Goal: Task Accomplishment & Management: Use online tool/utility

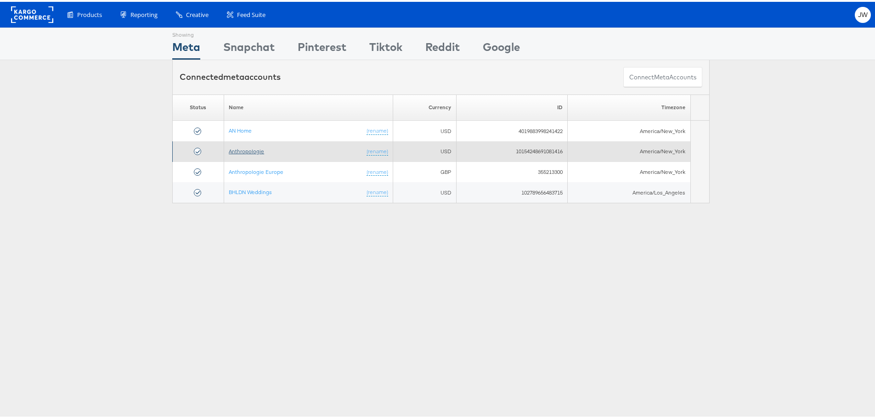
click at [234, 146] on link "Anthropologie" at bounding box center [246, 149] width 35 height 7
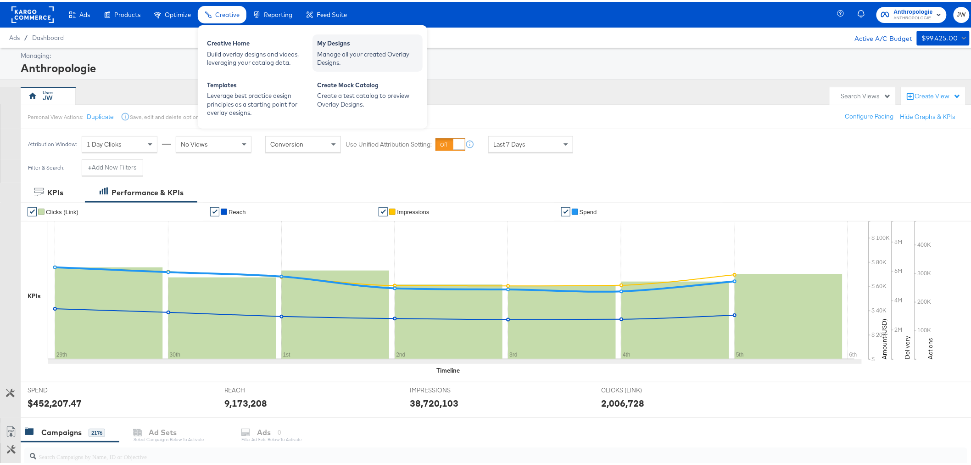
click at [353, 61] on div "Manage all your created Overlay Designs." at bounding box center [367, 56] width 101 height 17
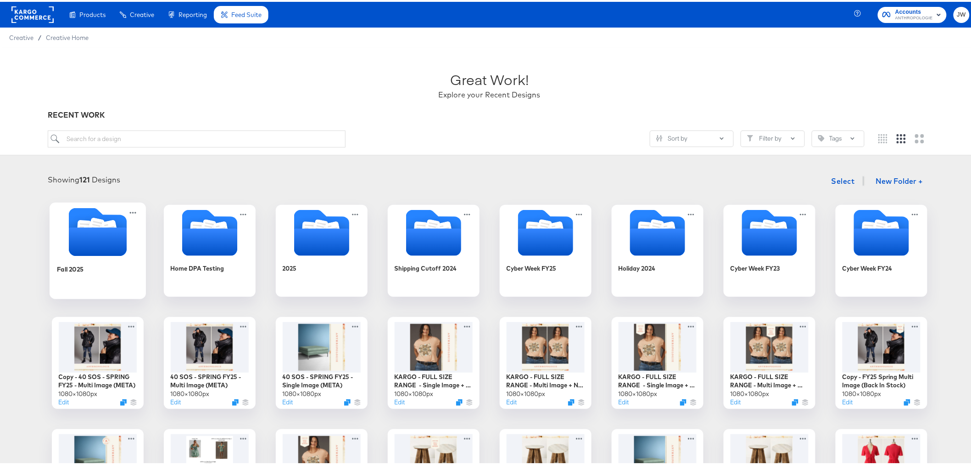
click at [111, 273] on div "Fall 2025" at bounding box center [97, 273] width 82 height 35
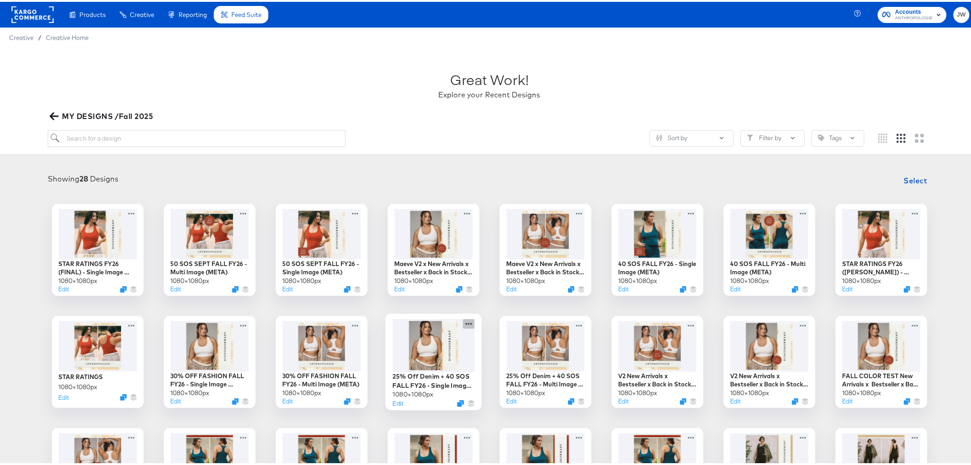
click at [465, 324] on icon at bounding box center [468, 322] width 11 height 10
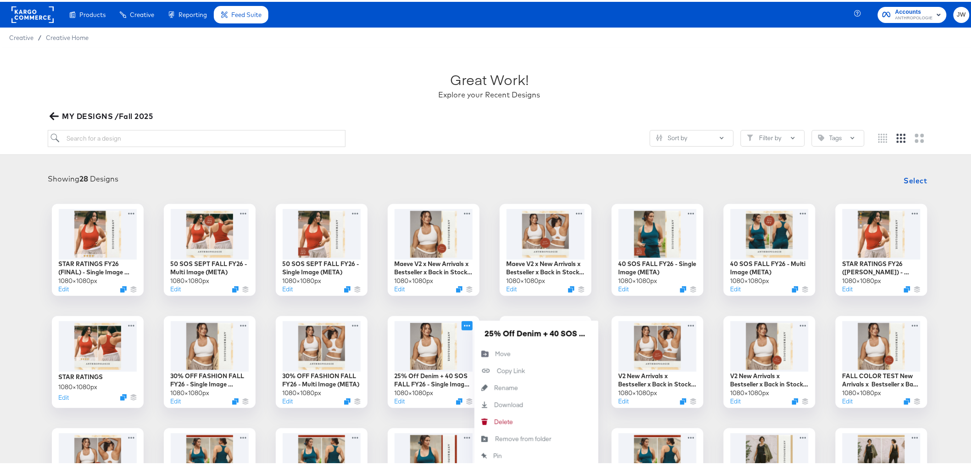
click at [31, 259] on div "STAR RATINGS FY26 (FINAL) - Single Image (META) 1080 × 1080 px Edit 50 SOS SEPT…" at bounding box center [489, 416] width 961 height 428
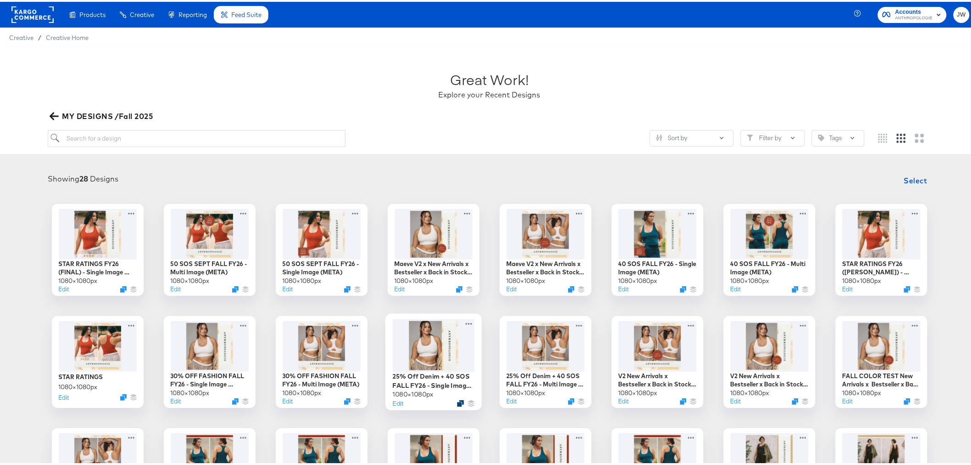
click at [458, 401] on icon "Duplicate" at bounding box center [460, 401] width 7 height 7
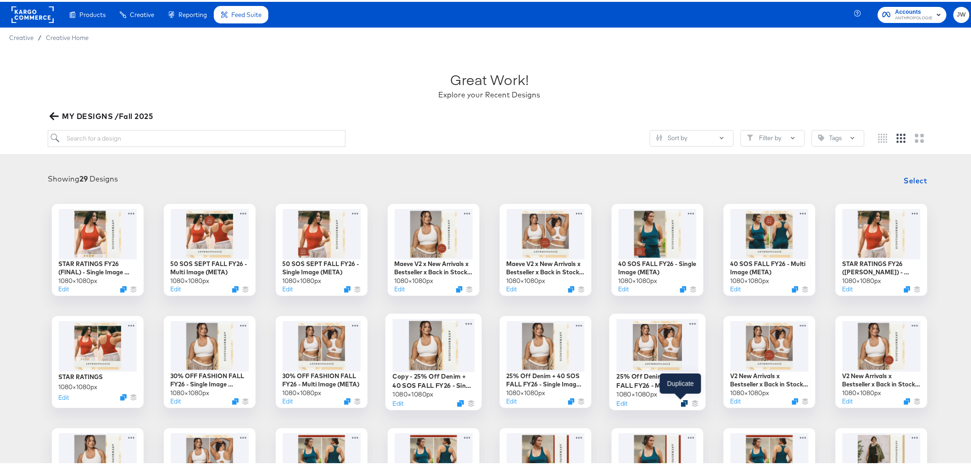
click at [681, 402] on icon "Duplicate" at bounding box center [684, 401] width 7 height 7
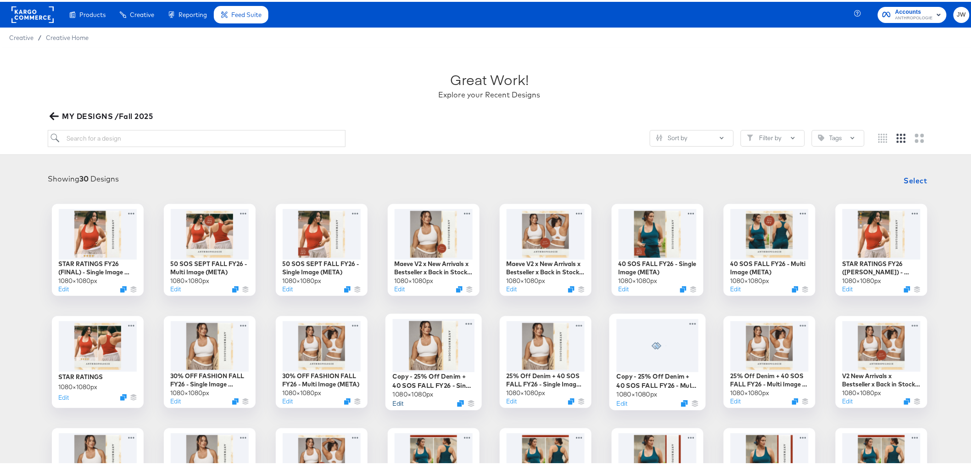
click at [399, 398] on button "Edit" at bounding box center [398, 401] width 11 height 9
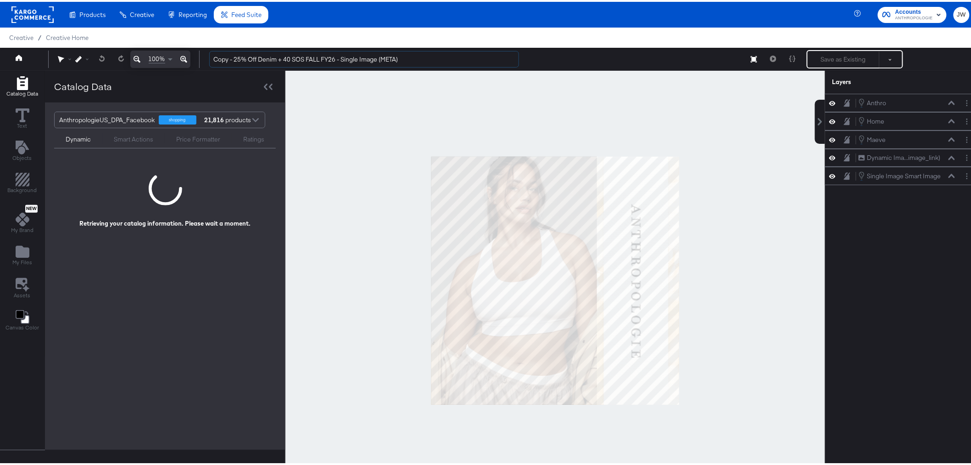
drag, startPoint x: 234, startPoint y: 60, endPoint x: 189, endPoint y: 57, distance: 45.5
click at [189, 57] on div "100% Copy - 25% Off Denim + 40 SOS FALL FY26 - Single Image (META) Save as Exis…" at bounding box center [489, 57] width 979 height 23
click at [255, 60] on input "25% Off Denim + 40 SOS FALL FY26 - Single Image (META)" at bounding box center [364, 57] width 310 height 17
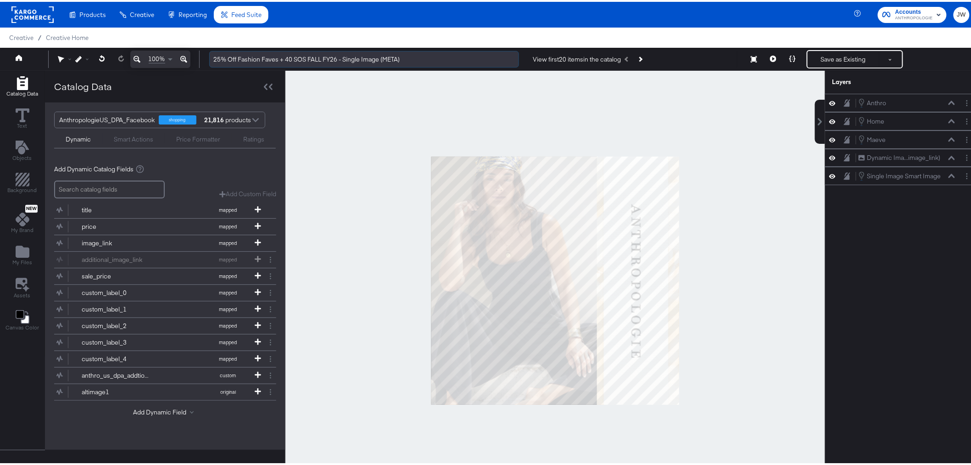
drag, startPoint x: 292, startPoint y: 57, endPoint x: 292, endPoint y: 63, distance: 5.5
click at [292, 59] on input "25% Off Fashion Faves + 40 SOS FALL FY26 - Single Image (META)" at bounding box center [364, 57] width 310 height 17
click at [290, 60] on input "25% Off Fashion Faves + 40 SOS FALL FY26 - Single Image (META)" at bounding box center [364, 57] width 310 height 17
click at [960, 106] on div "[PERSON_NAME]" at bounding box center [902, 101] width 146 height 10
click at [910, 104] on div "[PERSON_NAME]" at bounding box center [906, 101] width 97 height 10
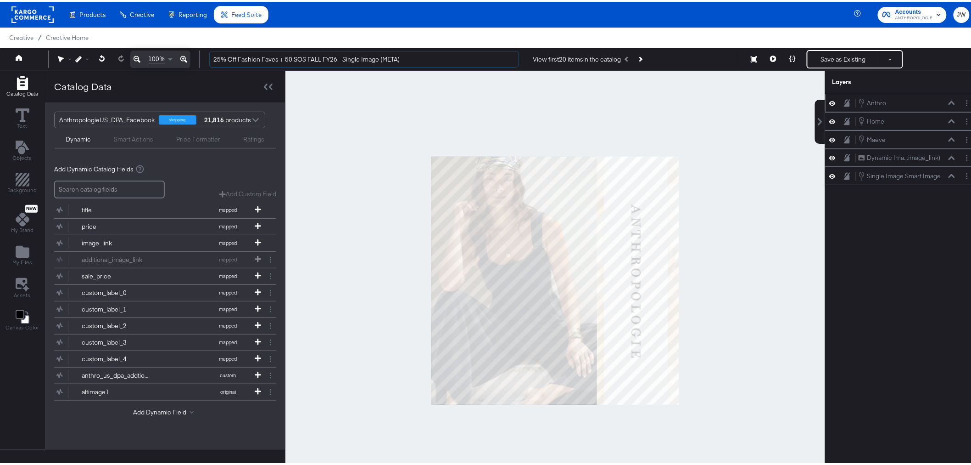
click at [961, 106] on div "[PERSON_NAME]" at bounding box center [902, 101] width 146 height 10
click at [967, 101] on circle "Layer Options" at bounding box center [967, 101] width 1 height 1
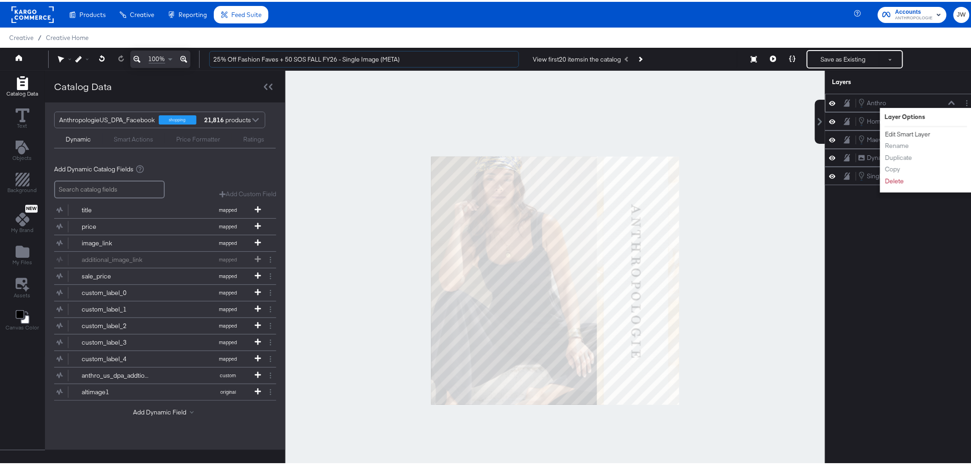
type input "25% Off Fashion Faves + 50 SOS FALL FY26 - Single Image (META)"
click at [913, 133] on button "Edit Smart Layer" at bounding box center [908, 133] width 46 height 10
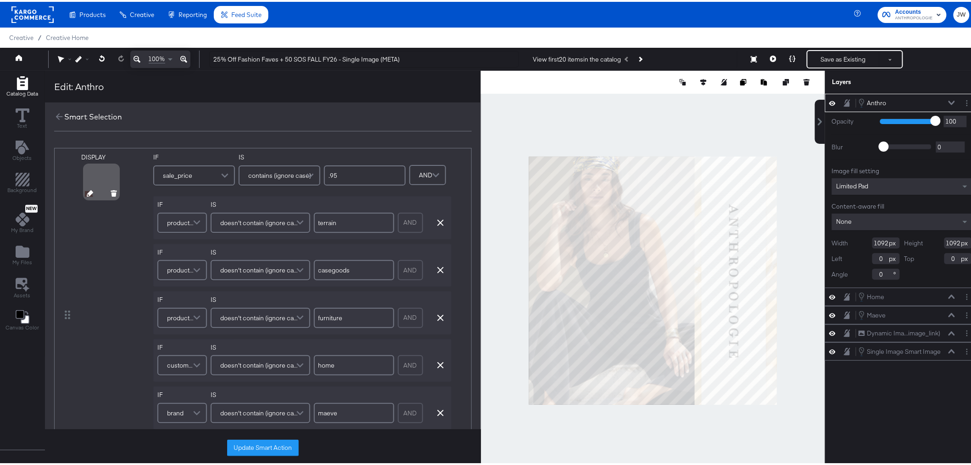
click at [89, 191] on icon at bounding box center [90, 191] width 6 height 6
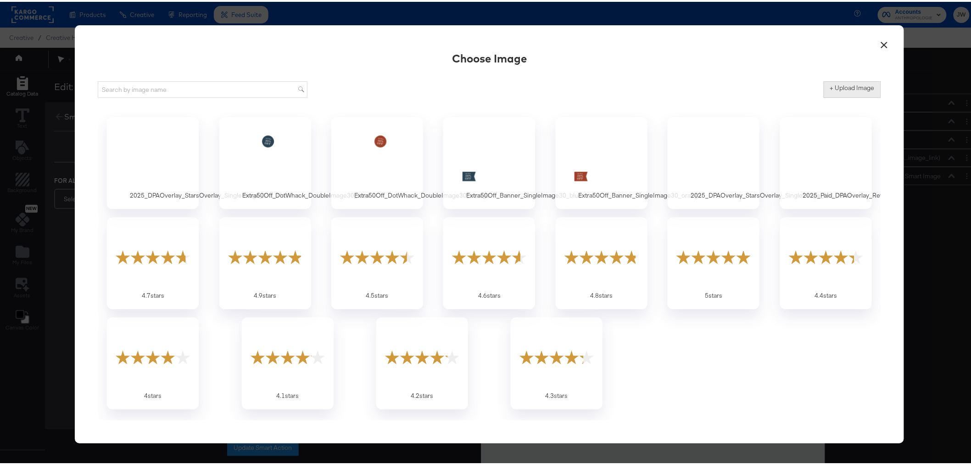
click at [858, 84] on label "+ Upload Image" at bounding box center [852, 86] width 45 height 9
click at [858, 96] on input "+ Upload Image" at bounding box center [929, 96] width 210 height 0
click at [885, 47] on button "×" at bounding box center [884, 41] width 17 height 17
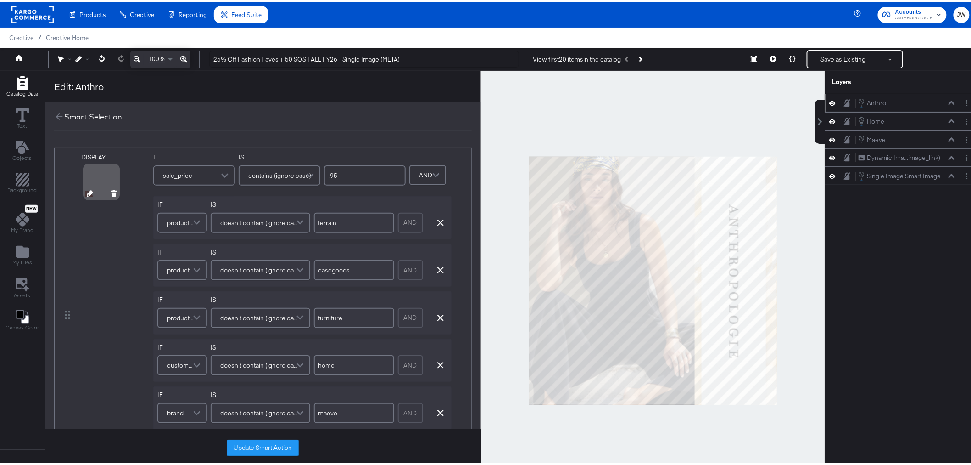
click at [87, 190] on icon at bounding box center [90, 191] width 6 height 6
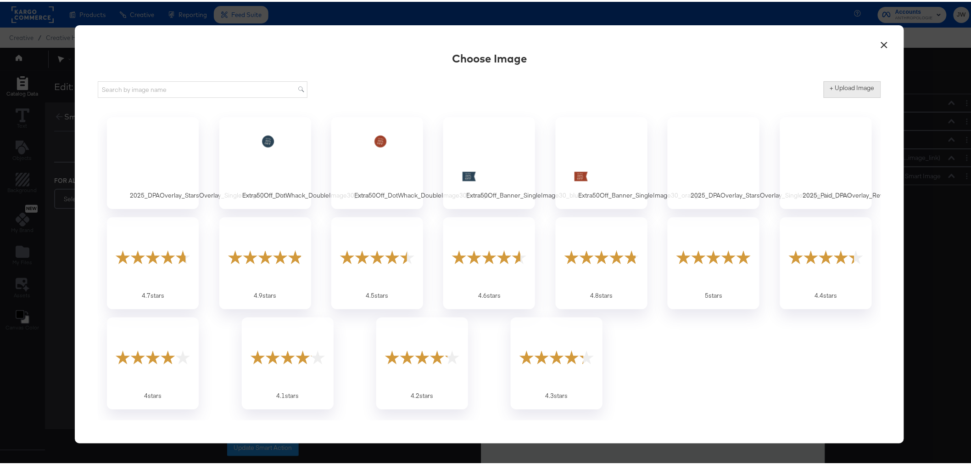
click at [857, 90] on button "+ Upload Image" at bounding box center [852, 87] width 57 height 17
click at [849, 84] on label "+ Upload Image" at bounding box center [852, 86] width 45 height 9
click at [849, 96] on input "+ Upload Image" at bounding box center [929, 96] width 210 height 0
type input "C:\fakepath\Extra50Off_Banner_SingleImage30_orange (1).png"
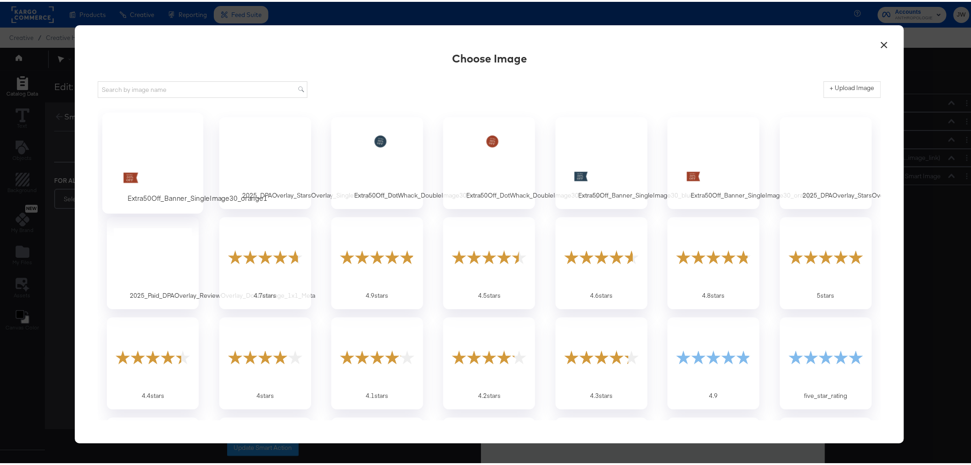
click at [164, 181] on div at bounding box center [153, 154] width 86 height 63
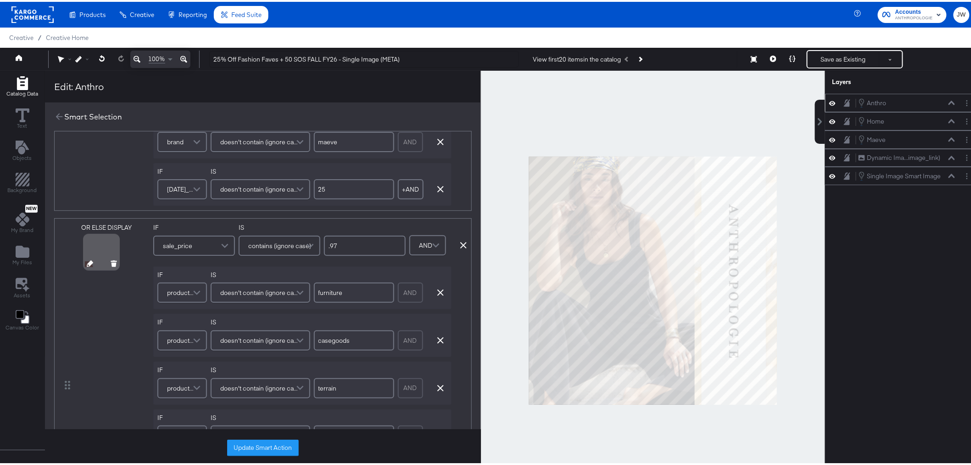
scroll to position [306, 0]
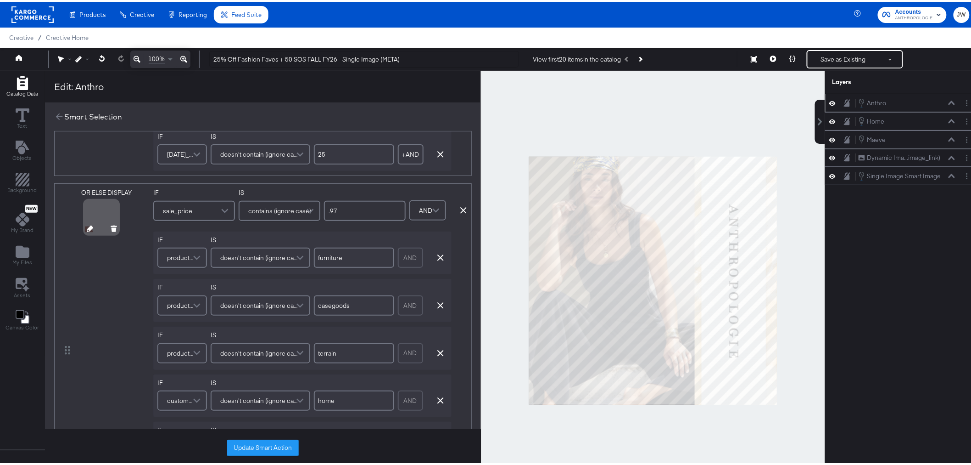
click at [88, 223] on div at bounding box center [101, 215] width 33 height 33
click at [87, 227] on icon at bounding box center [90, 227] width 6 height 6
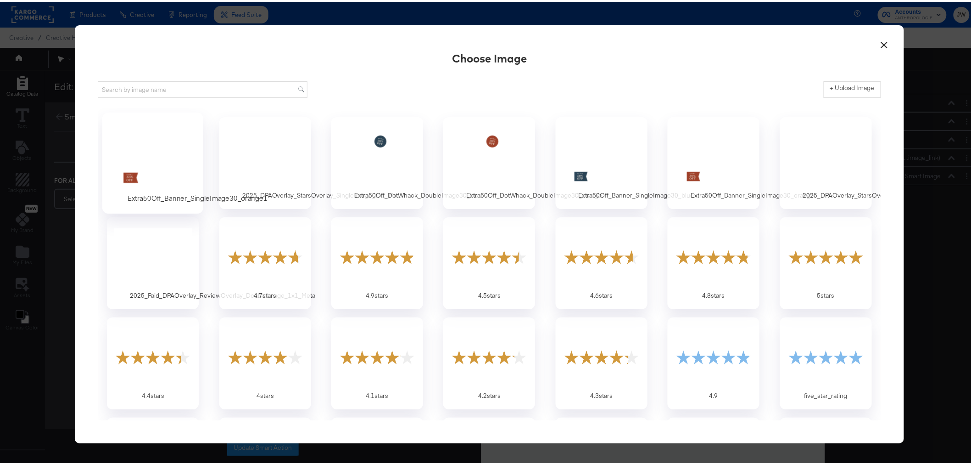
click at [148, 146] on div at bounding box center [153, 154] width 86 height 63
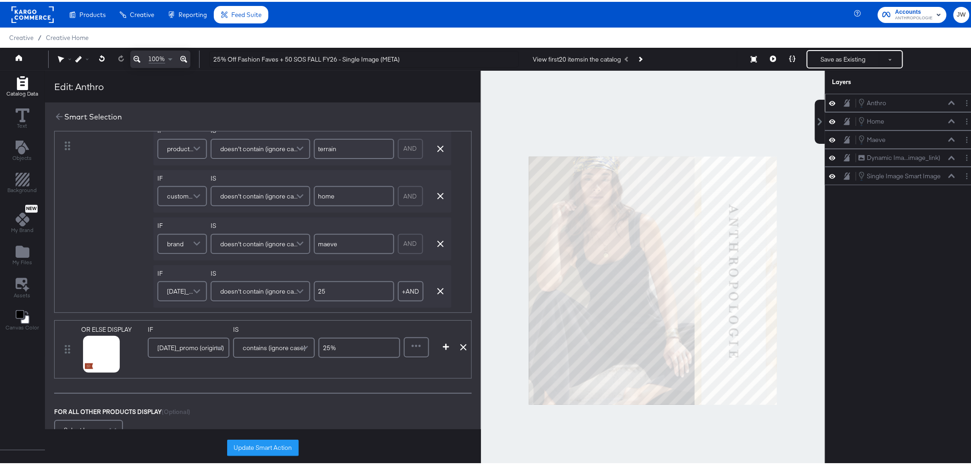
scroll to position [561, 0]
